Goal: Understand process/instructions: Learn how to perform a task or action

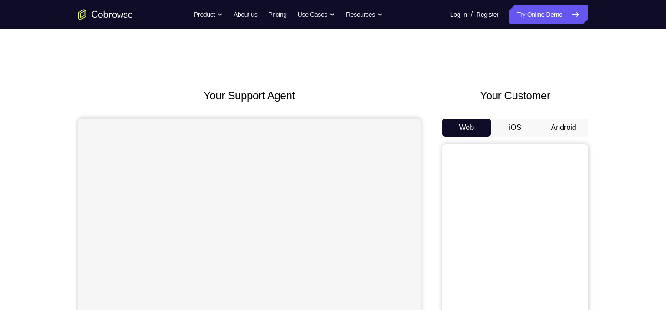
click at [554, 133] on button "Android" at bounding box center [563, 127] width 49 height 18
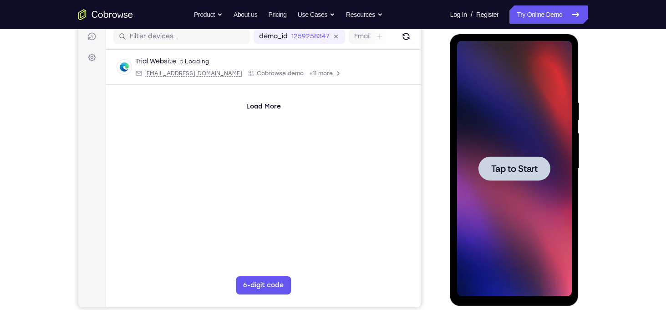
click at [512, 165] on span "Tap to Start" at bounding box center [514, 168] width 46 height 9
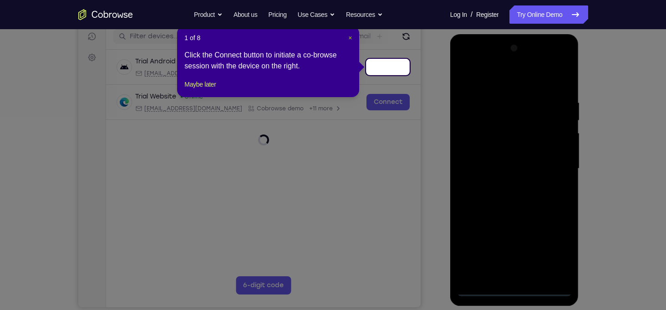
click at [349, 34] on span "×" at bounding box center [350, 37] width 4 height 7
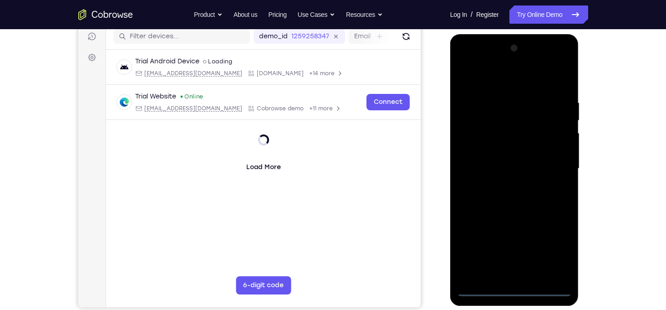
click at [514, 287] on div at bounding box center [514, 168] width 115 height 255
click at [549, 245] on div at bounding box center [514, 168] width 115 height 255
click at [501, 82] on div at bounding box center [514, 168] width 115 height 255
click at [550, 168] on div at bounding box center [514, 168] width 115 height 255
click at [506, 183] on div at bounding box center [514, 168] width 115 height 255
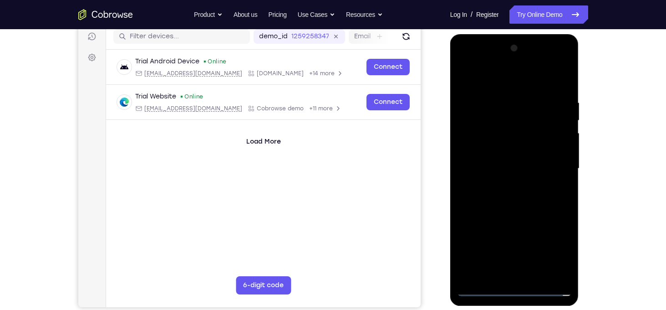
click at [505, 163] on div at bounding box center [514, 168] width 115 height 255
click at [492, 157] on div at bounding box center [514, 168] width 115 height 255
click at [482, 154] on div at bounding box center [514, 168] width 115 height 255
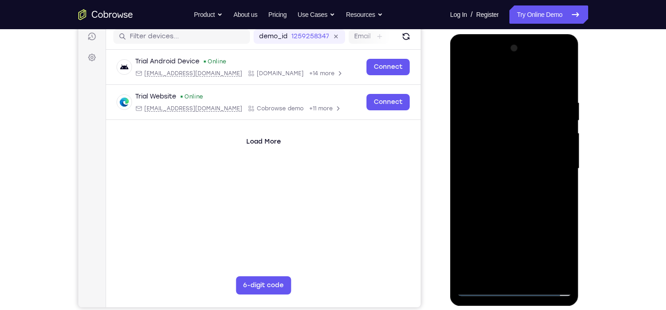
click at [482, 126] on div at bounding box center [514, 168] width 115 height 255
click at [480, 144] on div at bounding box center [514, 168] width 115 height 255
click at [480, 169] on div at bounding box center [514, 168] width 115 height 255
click at [499, 196] on div at bounding box center [514, 168] width 115 height 255
click at [520, 210] on div at bounding box center [514, 168] width 115 height 255
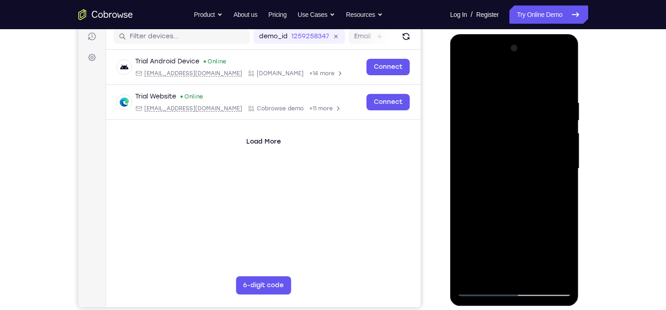
click at [536, 274] on div at bounding box center [514, 168] width 115 height 255
click at [510, 218] on div at bounding box center [514, 168] width 115 height 255
click at [519, 163] on div at bounding box center [514, 168] width 115 height 255
click at [467, 80] on div at bounding box center [514, 168] width 115 height 255
click at [497, 142] on div at bounding box center [514, 168] width 115 height 255
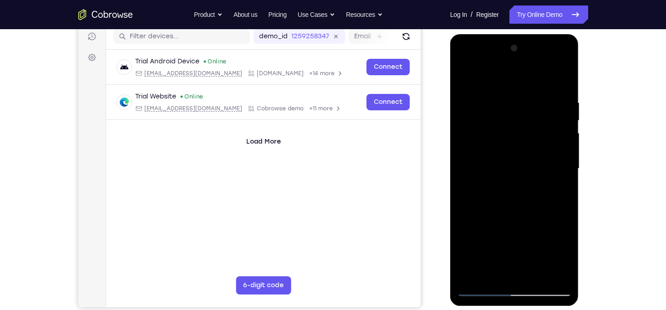
click at [468, 78] on div at bounding box center [514, 168] width 115 height 255
click at [463, 75] on div at bounding box center [514, 168] width 115 height 255
click at [566, 76] on div at bounding box center [514, 168] width 115 height 255
click at [554, 275] on div at bounding box center [514, 168] width 115 height 255
click at [472, 276] on div at bounding box center [514, 168] width 115 height 255
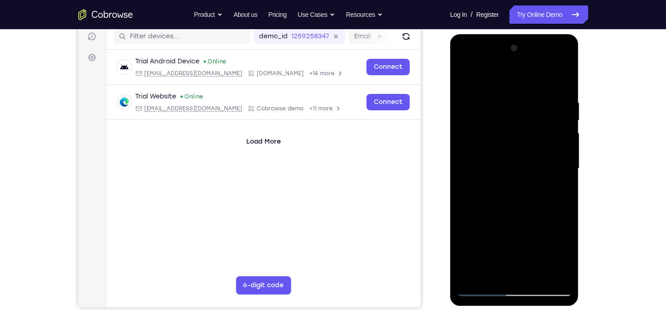
click at [472, 276] on div at bounding box center [514, 168] width 115 height 255
drag, startPoint x: 495, startPoint y: 205, endPoint x: 507, endPoint y: 132, distance: 73.3
click at [507, 132] on div at bounding box center [514, 168] width 115 height 255
drag, startPoint x: 527, startPoint y: 202, endPoint x: 534, endPoint y: 116, distance: 86.3
click at [534, 116] on div at bounding box center [514, 168] width 115 height 255
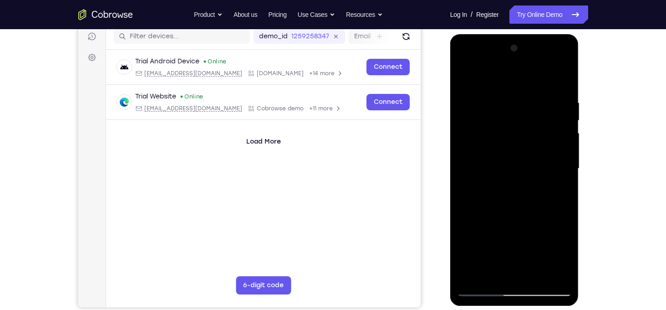
drag, startPoint x: 511, startPoint y: 173, endPoint x: 503, endPoint y: 110, distance: 62.8
click at [503, 110] on div at bounding box center [514, 168] width 115 height 255
click at [465, 222] on div at bounding box center [514, 168] width 115 height 255
drag, startPoint x: 509, startPoint y: 97, endPoint x: 508, endPoint y: 238, distance: 141.1
click at [508, 238] on div at bounding box center [514, 168] width 115 height 255
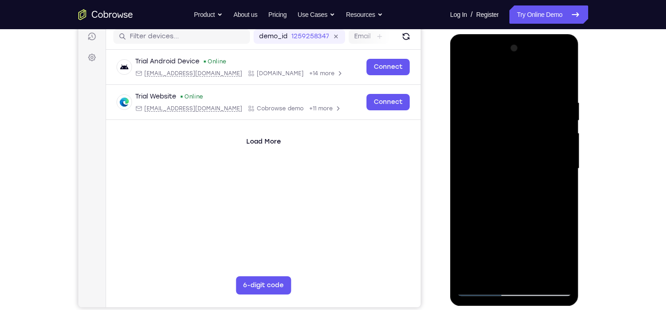
click at [465, 218] on div at bounding box center [514, 168] width 115 height 255
click at [565, 129] on div at bounding box center [514, 168] width 115 height 255
drag, startPoint x: 503, startPoint y: 157, endPoint x: 509, endPoint y: 49, distance: 108.1
click at [509, 49] on div at bounding box center [514, 168] width 115 height 255
drag, startPoint x: 478, startPoint y: 221, endPoint x: 492, endPoint y: 75, distance: 146.8
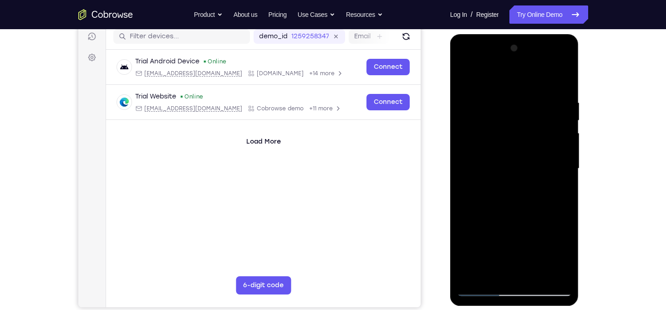
click at [492, 75] on div at bounding box center [514, 168] width 115 height 255
click at [463, 175] on div at bounding box center [514, 168] width 115 height 255
drag, startPoint x: 493, startPoint y: 214, endPoint x: 503, endPoint y: 82, distance: 131.9
click at [503, 82] on div at bounding box center [514, 168] width 115 height 255
drag, startPoint x: 504, startPoint y: 193, endPoint x: 501, endPoint y: 80, distance: 112.9
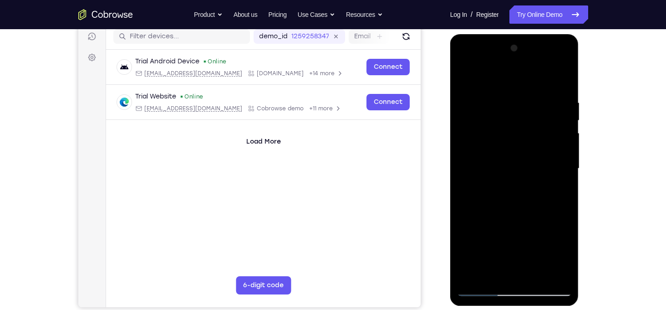
click at [501, 80] on div at bounding box center [514, 168] width 115 height 255
drag, startPoint x: 493, startPoint y: 201, endPoint x: 499, endPoint y: 67, distance: 134.5
click at [499, 67] on div at bounding box center [514, 168] width 115 height 255
click at [468, 276] on div at bounding box center [514, 168] width 115 height 255
click at [504, 96] on div at bounding box center [514, 168] width 115 height 255
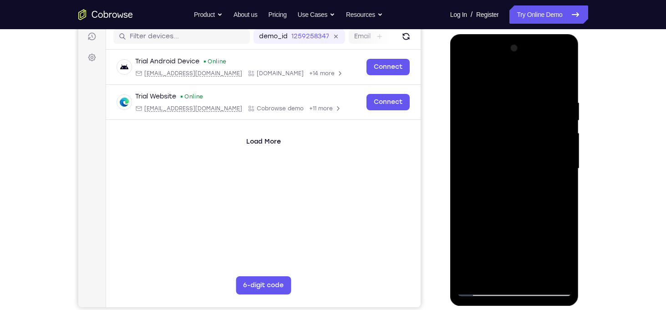
click at [549, 143] on div at bounding box center [514, 168] width 115 height 255
click at [468, 151] on div at bounding box center [514, 168] width 115 height 255
click at [563, 143] on div at bounding box center [514, 168] width 115 height 255
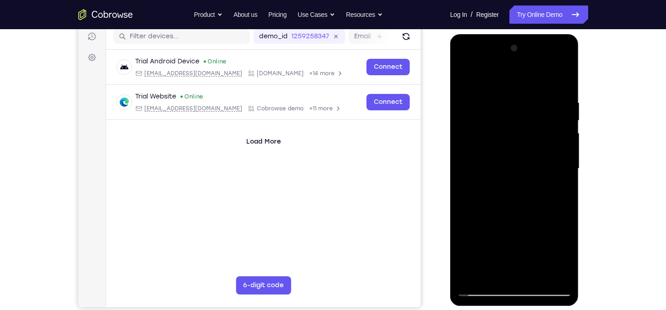
click at [563, 143] on div at bounding box center [514, 168] width 115 height 255
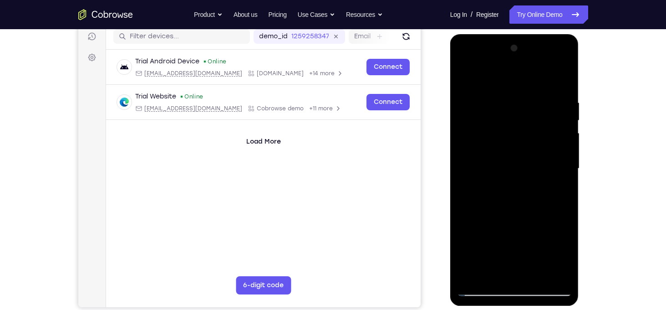
click at [563, 143] on div at bounding box center [514, 168] width 115 height 255
click at [561, 80] on div at bounding box center [514, 168] width 115 height 255
